Goal: Transaction & Acquisition: Purchase product/service

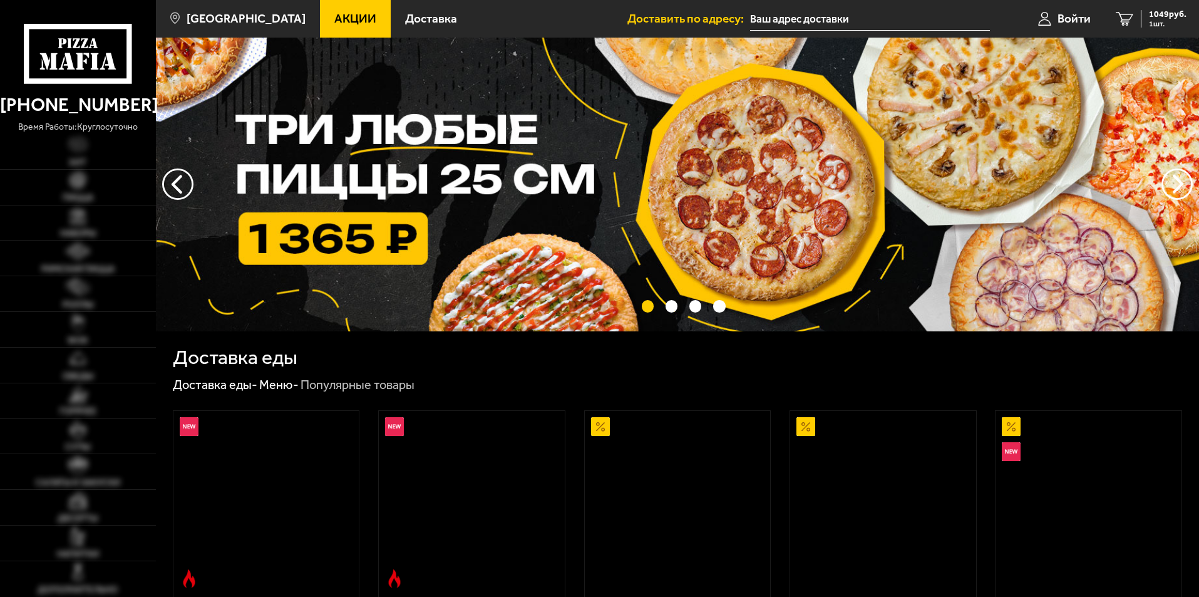
type input "[STREET_ADDRESS]"
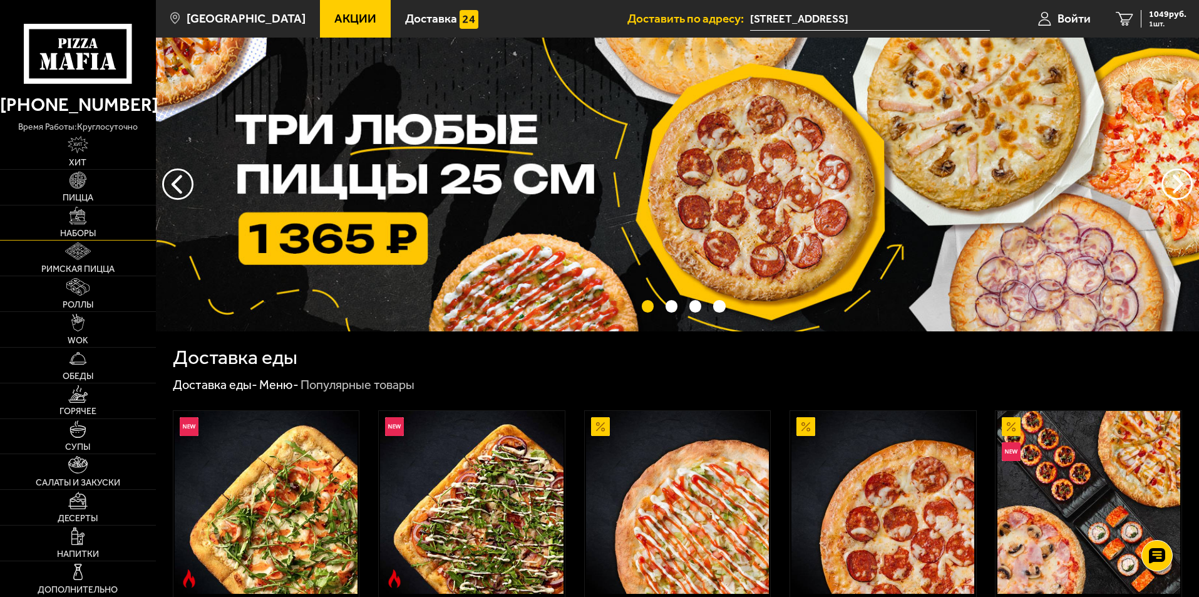
click at [83, 226] on link "Наборы" at bounding box center [78, 222] width 156 height 35
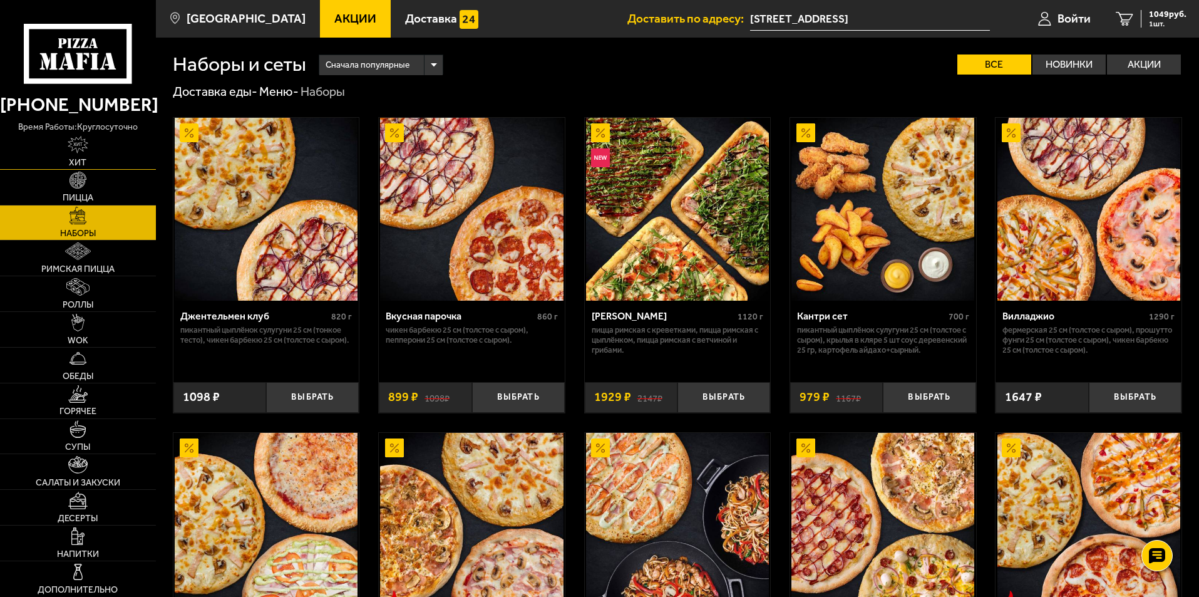
click at [81, 150] on img at bounding box center [78, 145] width 21 height 18
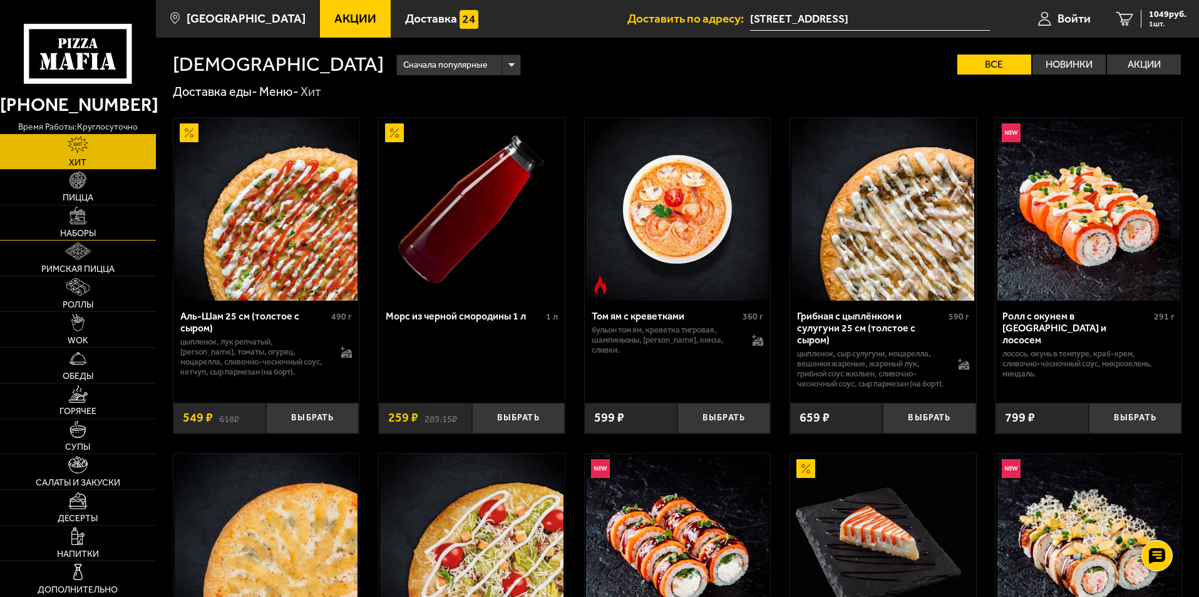
click at [88, 229] on span "Наборы" at bounding box center [78, 233] width 36 height 9
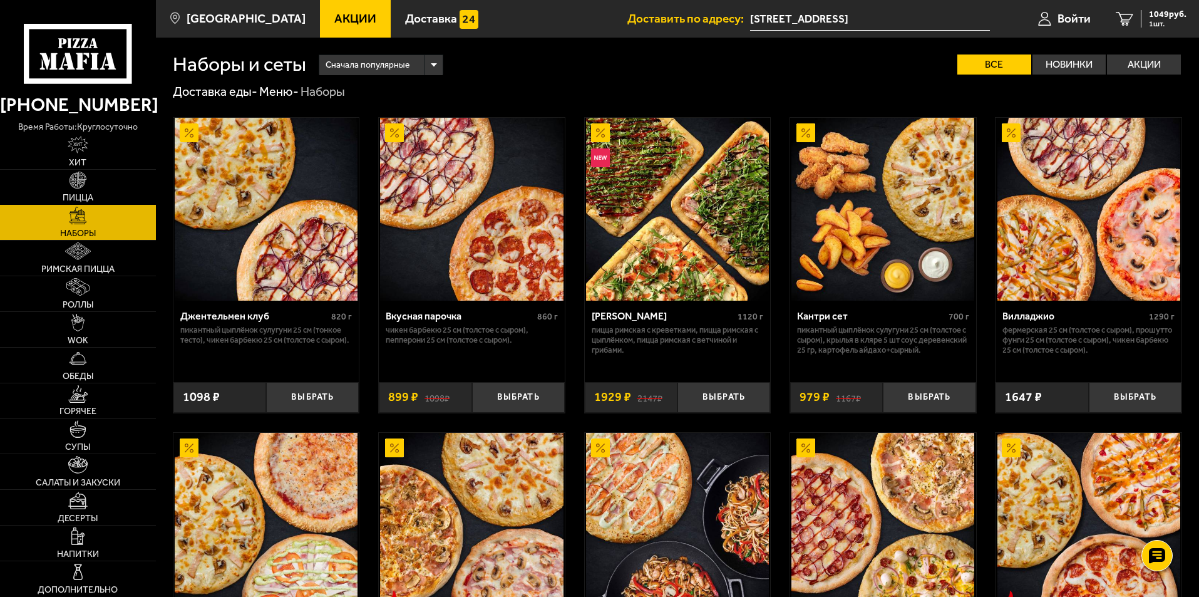
click at [83, 196] on span "Пицца" at bounding box center [78, 197] width 31 height 9
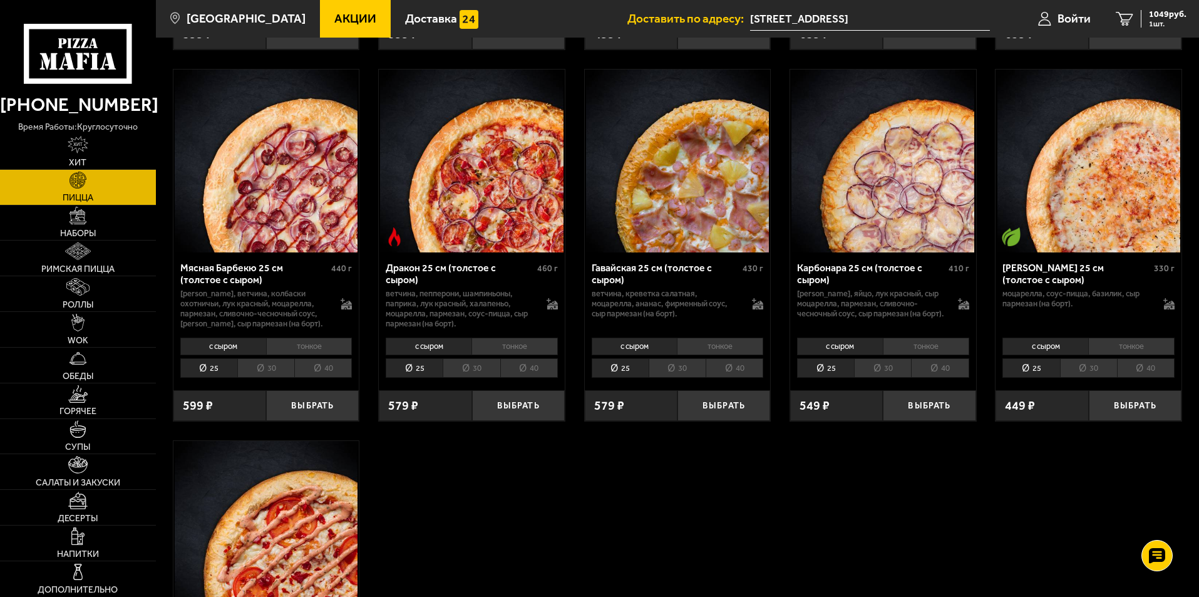
scroll to position [2379, 0]
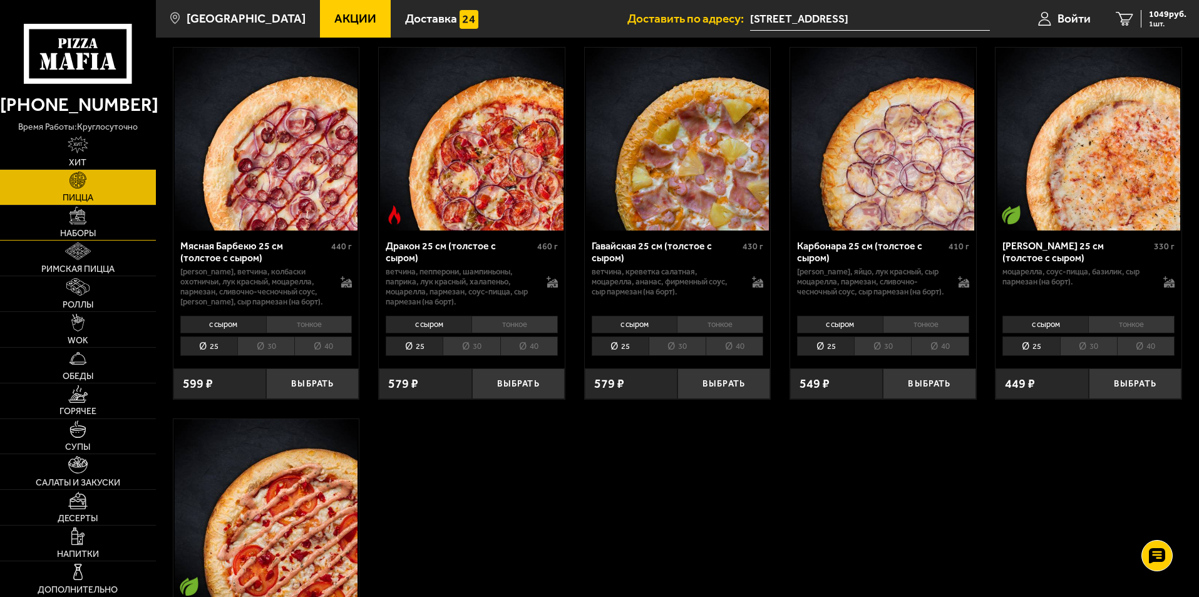
click at [82, 234] on span "Наборы" at bounding box center [78, 233] width 36 height 9
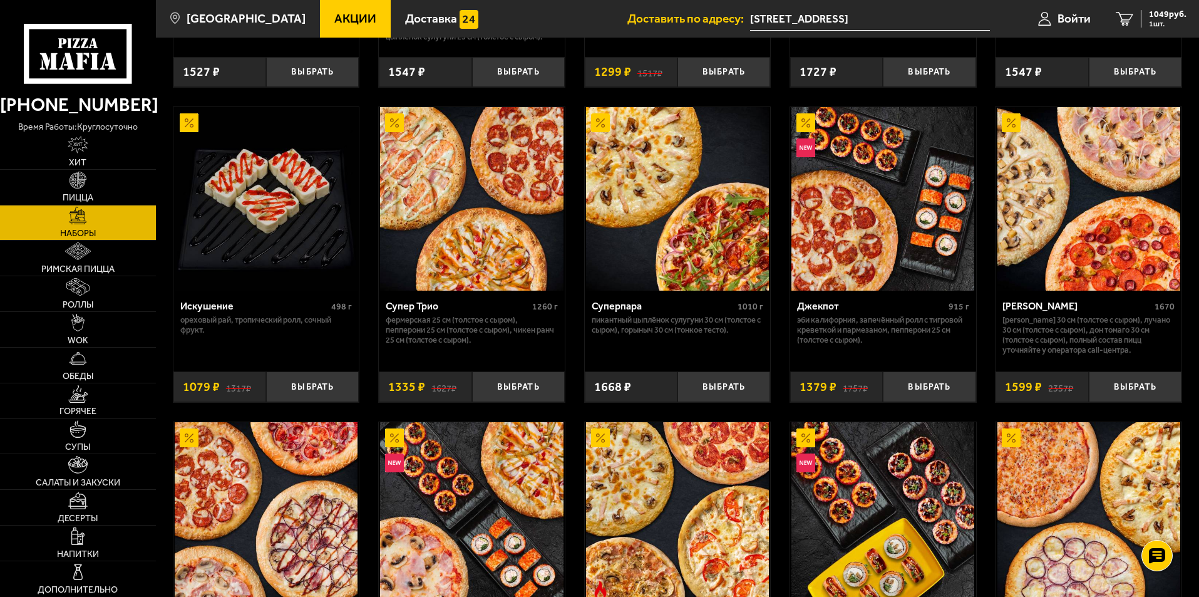
scroll to position [689, 0]
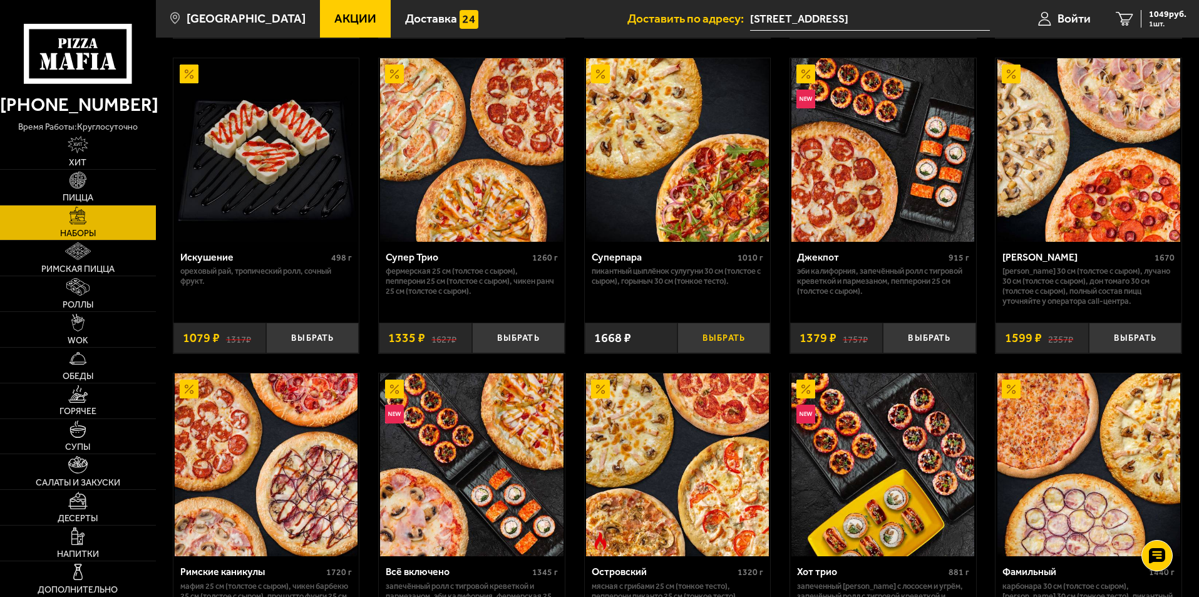
click at [728, 342] on button "Выбрать" at bounding box center [724, 337] width 93 height 31
click at [1156, 15] on span "2727 руб." at bounding box center [1168, 14] width 38 height 9
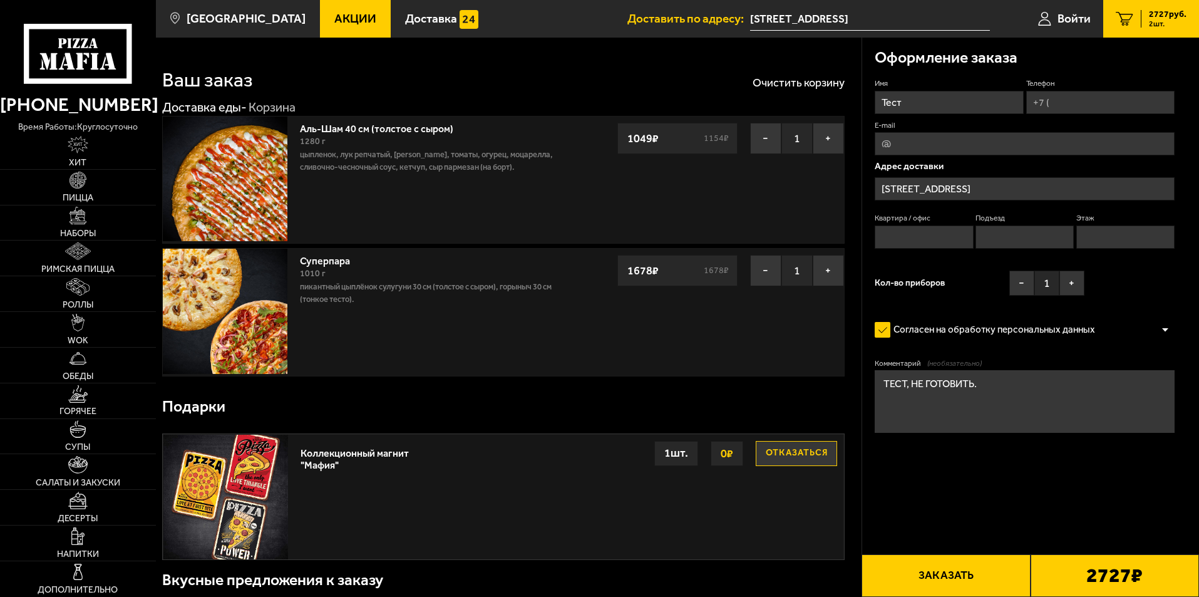
click at [235, 300] on img at bounding box center [225, 311] width 125 height 125
click at [81, 225] on link "Наборы" at bounding box center [78, 222] width 156 height 35
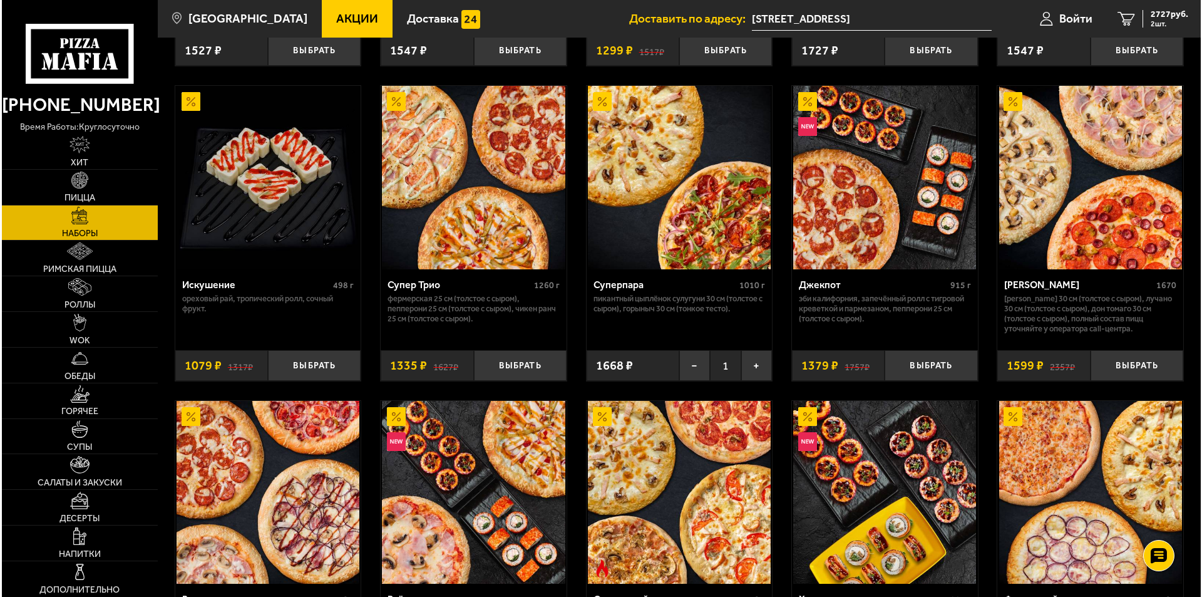
scroll to position [689, 0]
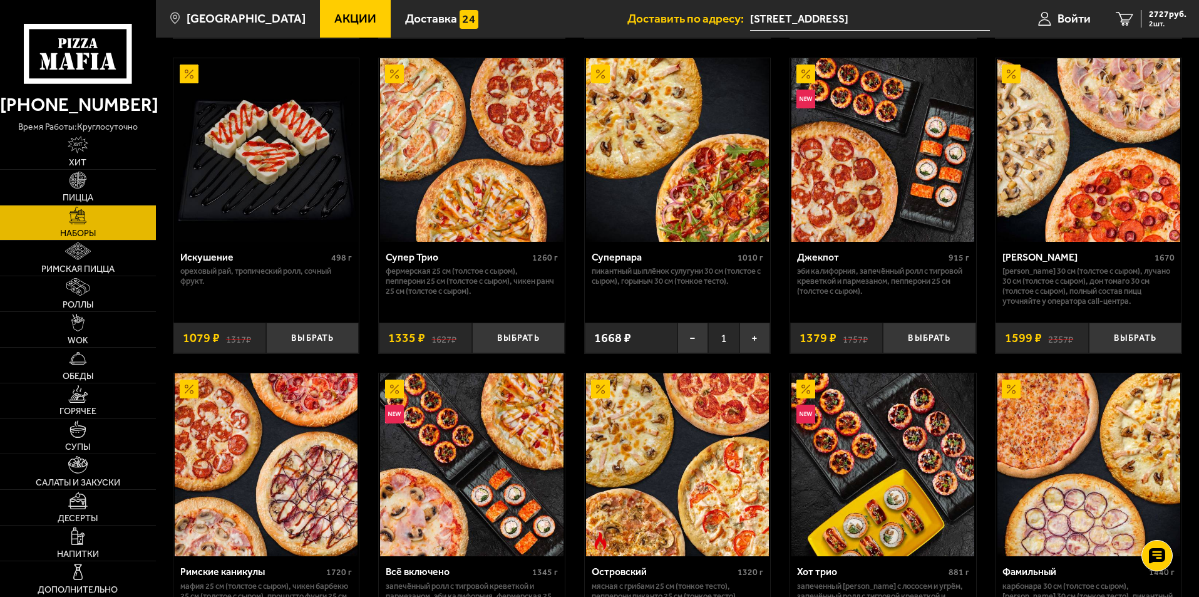
click at [675, 228] on img at bounding box center [677, 149] width 183 height 183
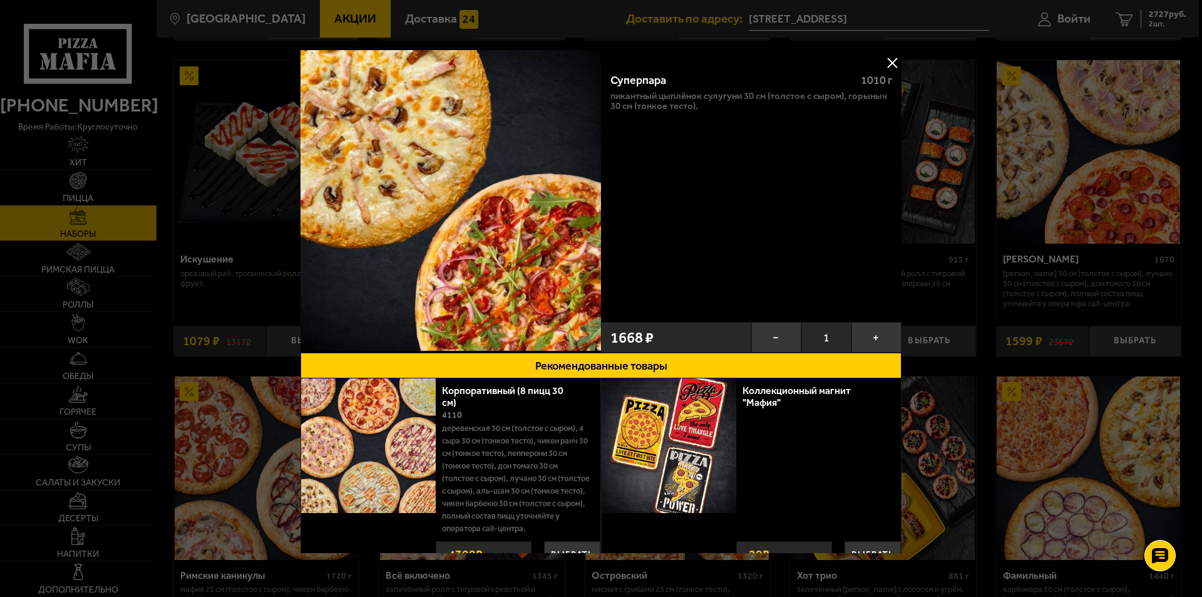
click at [888, 61] on button at bounding box center [892, 62] width 19 height 19
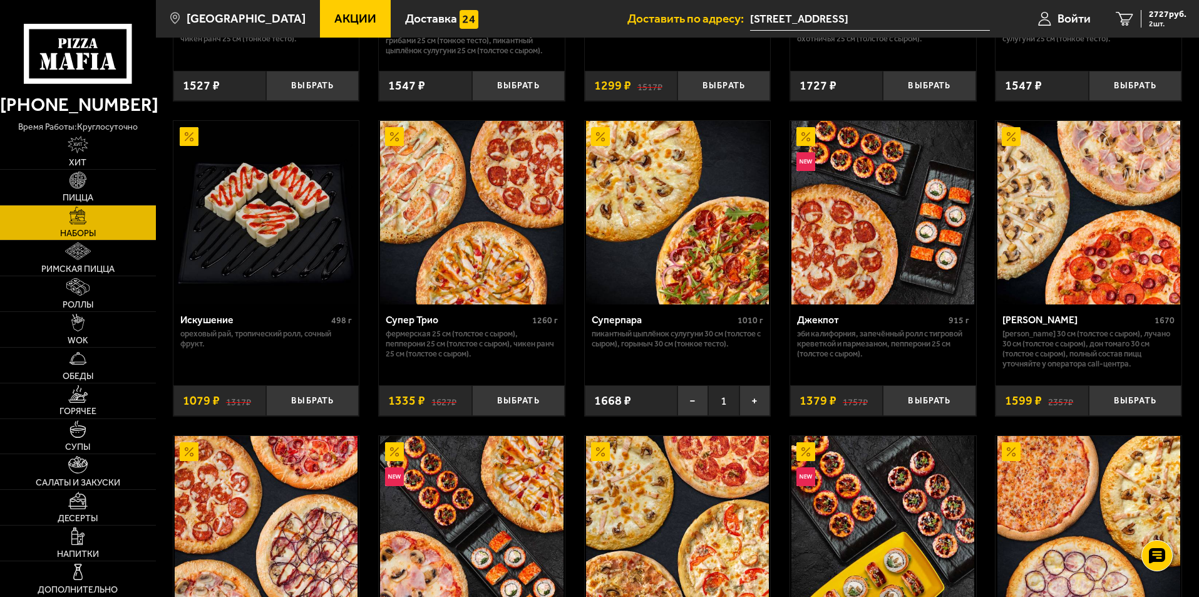
scroll to position [564, 0]
